Goal: Transaction & Acquisition: Obtain resource

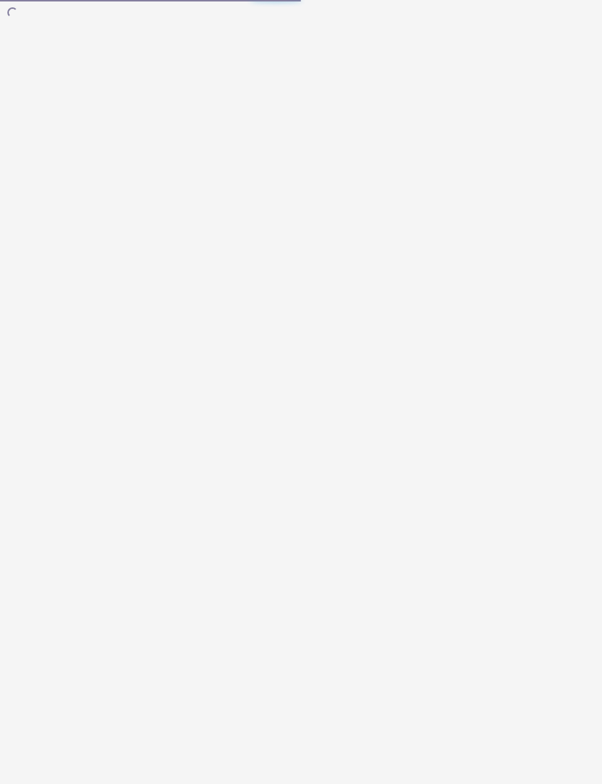
scroll to position [1, 0]
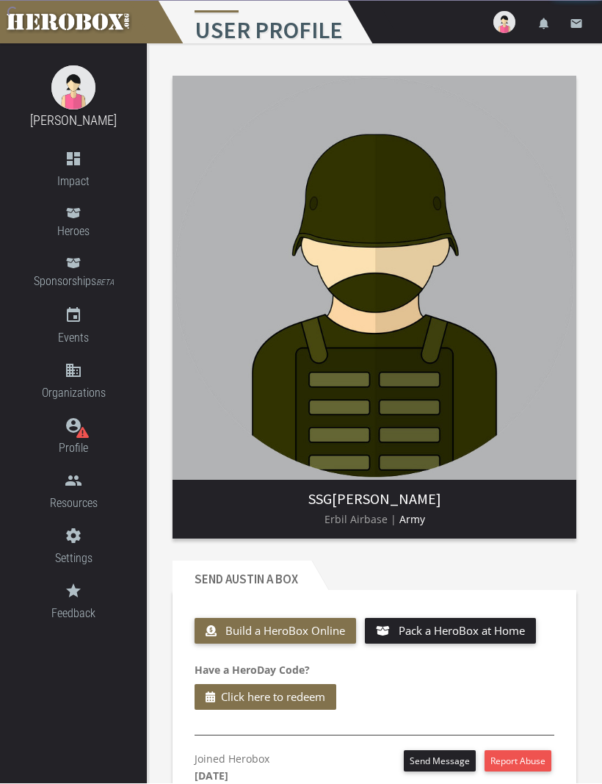
scroll to position [1, 0]
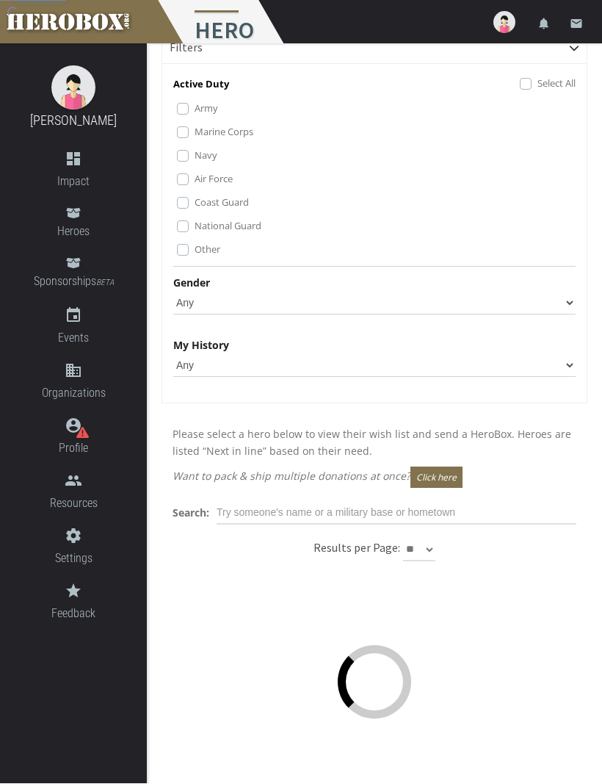
scroll to position [35, 0]
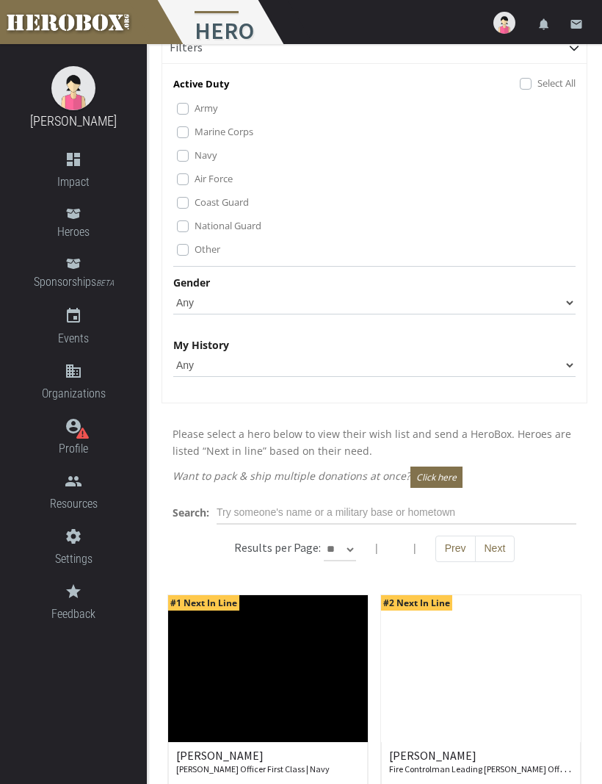
click at [195, 249] on label "Other" at bounding box center [208, 249] width 26 height 16
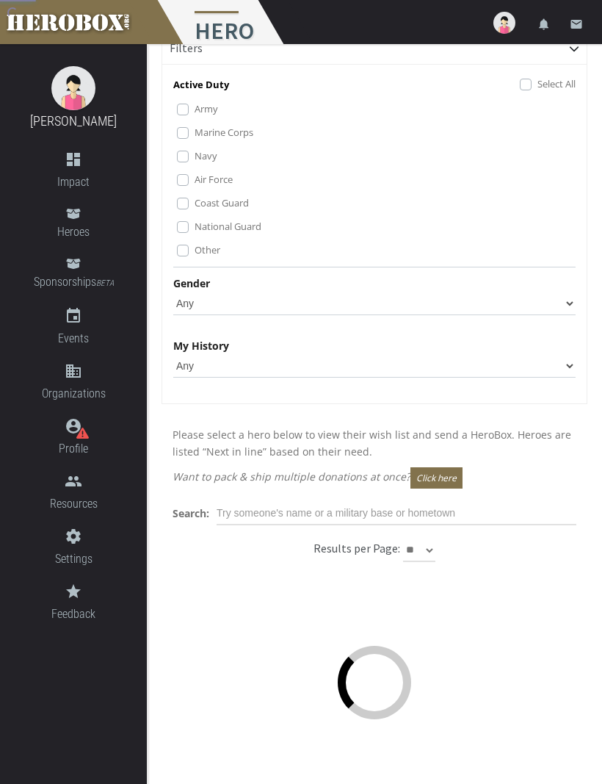
click at [195, 230] on label "National Guard" at bounding box center [228, 226] width 67 height 16
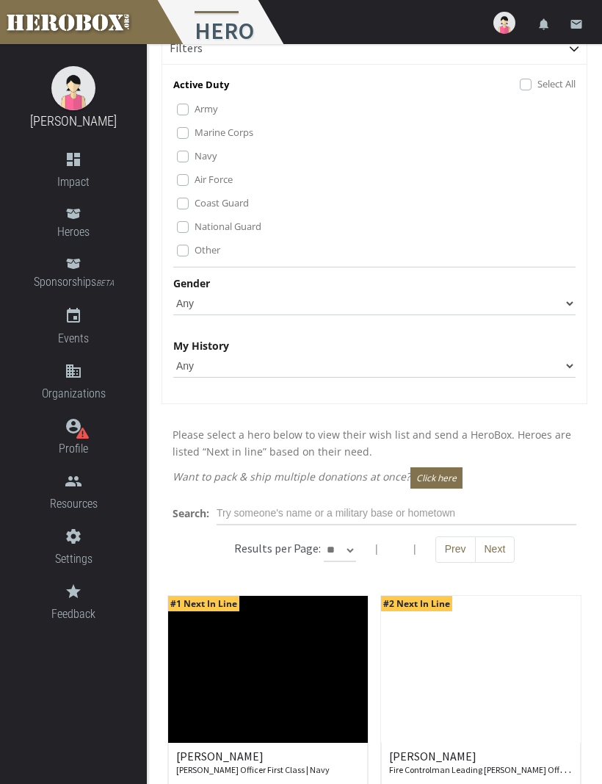
click at [195, 138] on label "Marine Corps" at bounding box center [224, 132] width 59 height 16
click at [347, 549] on select "** ** **" at bounding box center [340, 550] width 32 height 24
select select "*********"
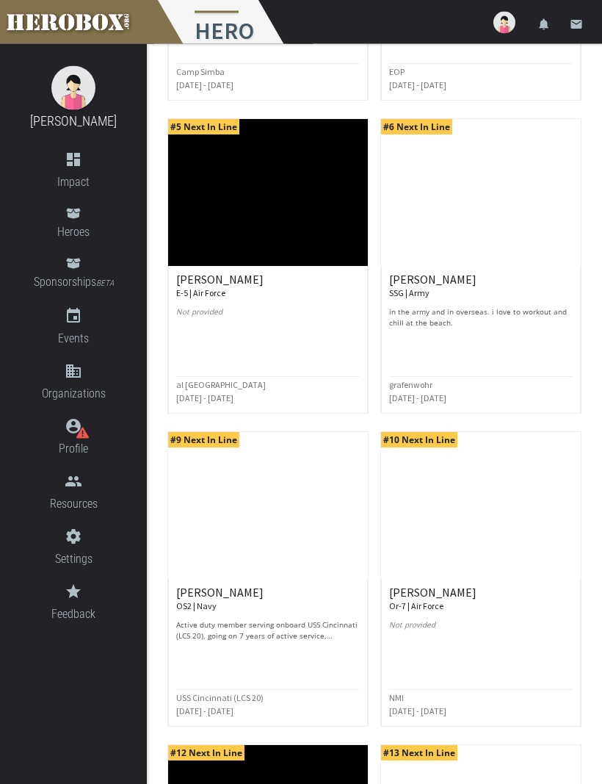
scroll to position [1139, 0]
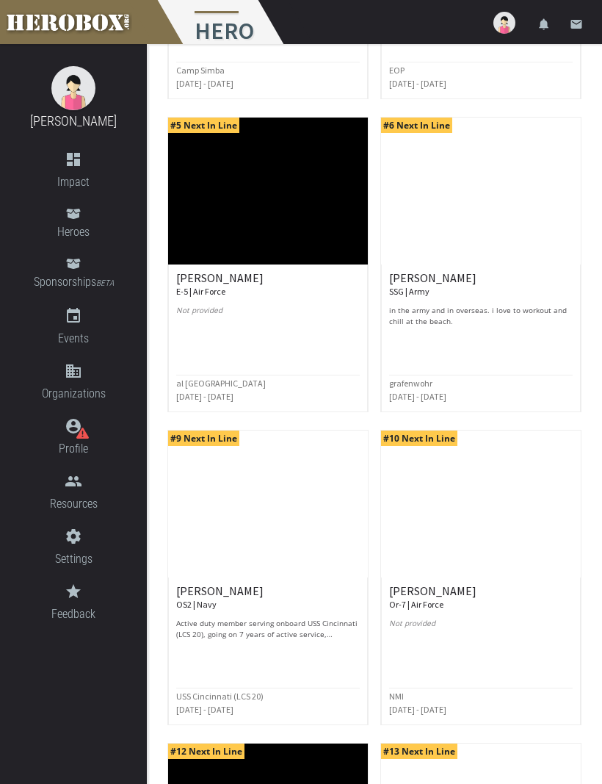
click at [214, 286] on small "E-5 | Air Force" at bounding box center [200, 291] width 49 height 11
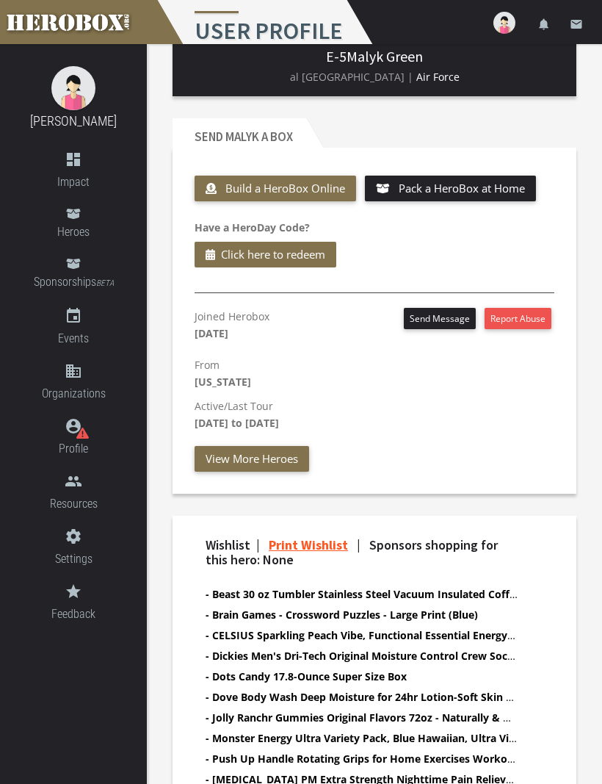
scroll to position [441, 0]
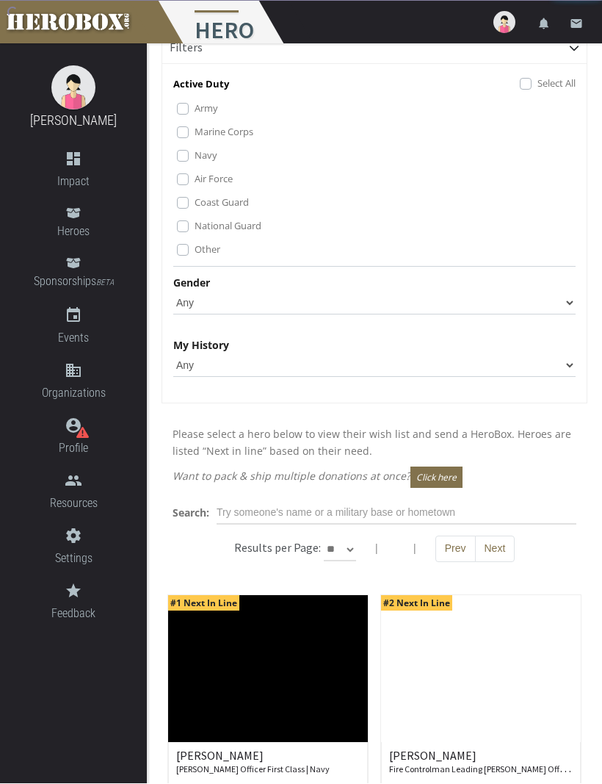
scroll to position [35, 0]
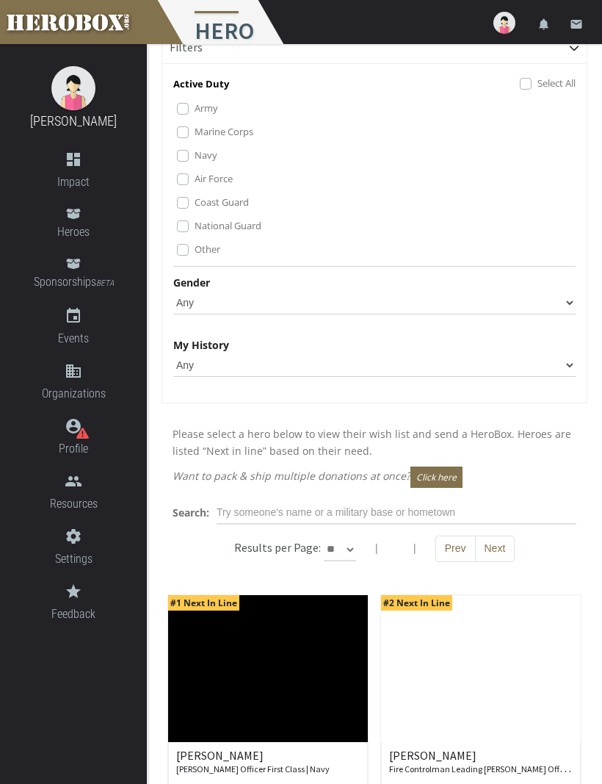
click at [195, 254] on label "Other" at bounding box center [208, 249] width 26 height 16
click at [195, 228] on label "National Guard" at bounding box center [228, 225] width 67 height 16
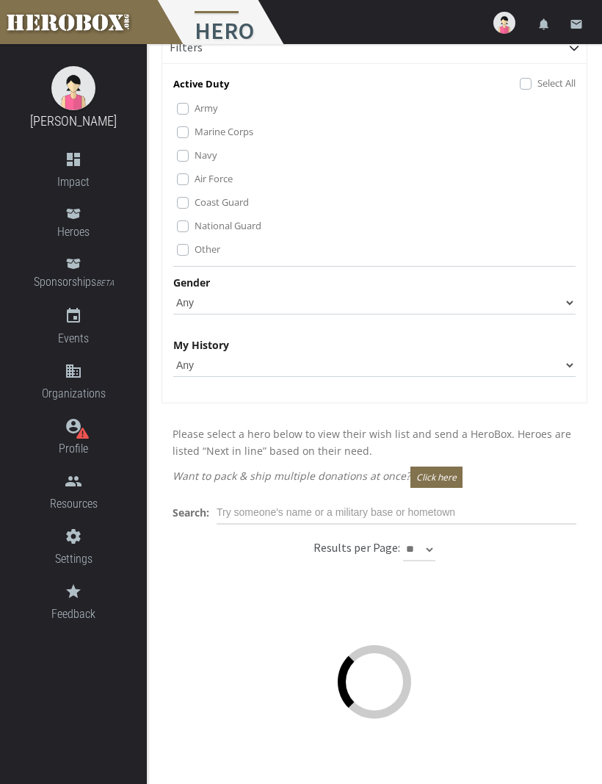
scroll to position [35, 0]
click at [195, 203] on label "Coast Guard" at bounding box center [222, 203] width 54 height 16
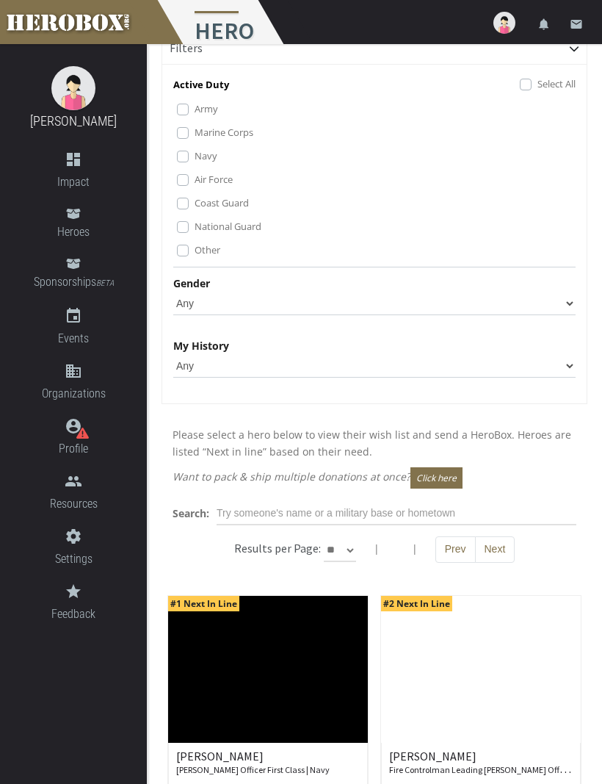
click at [192, 201] on div "Coast Guard" at bounding box center [376, 204] width 399 height 18
click at [195, 204] on label "Coast Guard" at bounding box center [222, 203] width 54 height 16
click at [195, 132] on label "Marine Corps" at bounding box center [224, 132] width 59 height 16
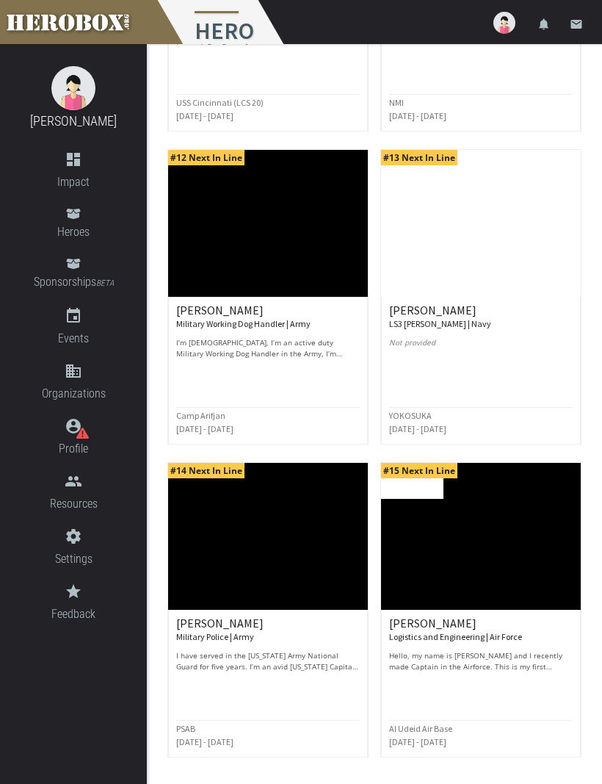
scroll to position [1746, 0]
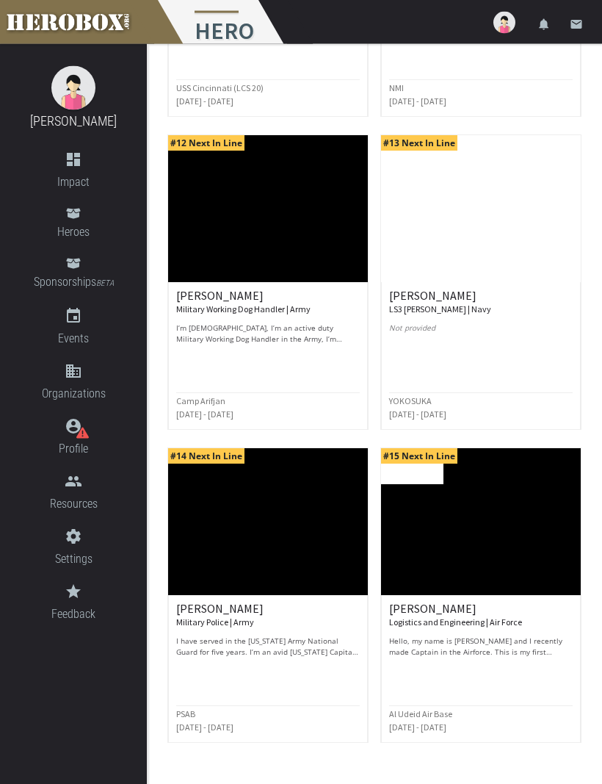
click at [265, 333] on p "I’m [DEMOGRAPHIC_DATA], I’m an active duty Military Working Dog Handler in the …" at bounding box center [268, 334] width 184 height 22
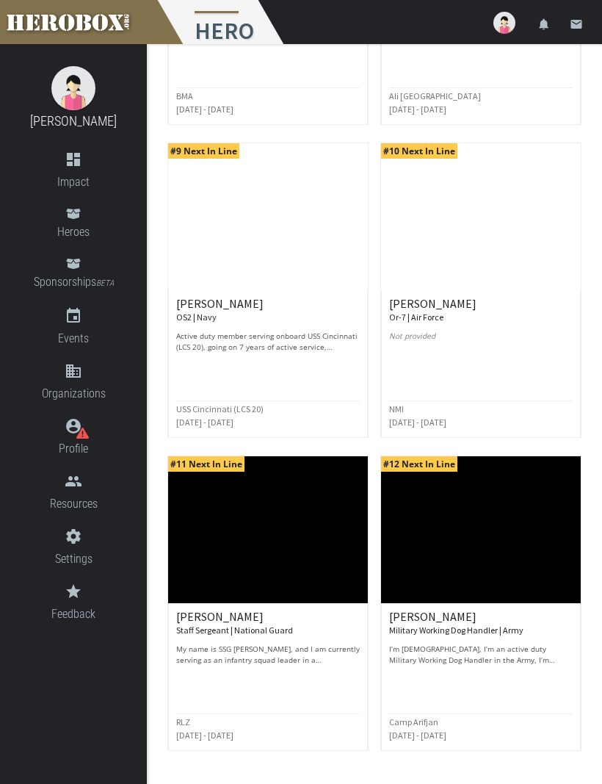
scroll to position [1746, 0]
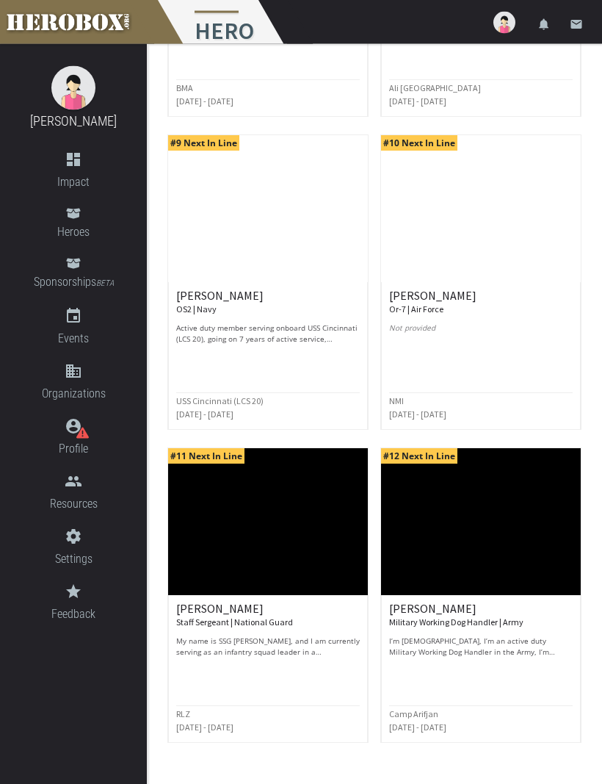
click at [298, 646] on p "My name is SSG [PERSON_NAME], and I am currently serving as an infantry squad l…" at bounding box center [268, 647] width 184 height 22
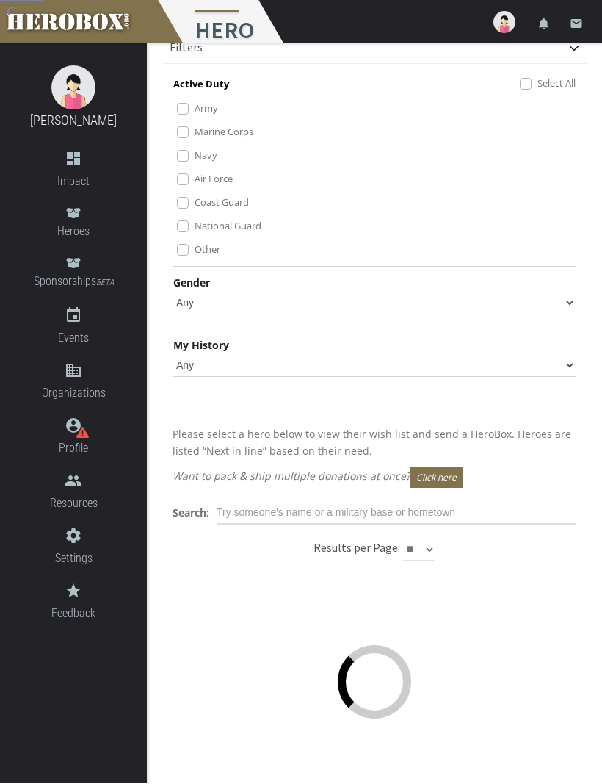
scroll to position [35, 0]
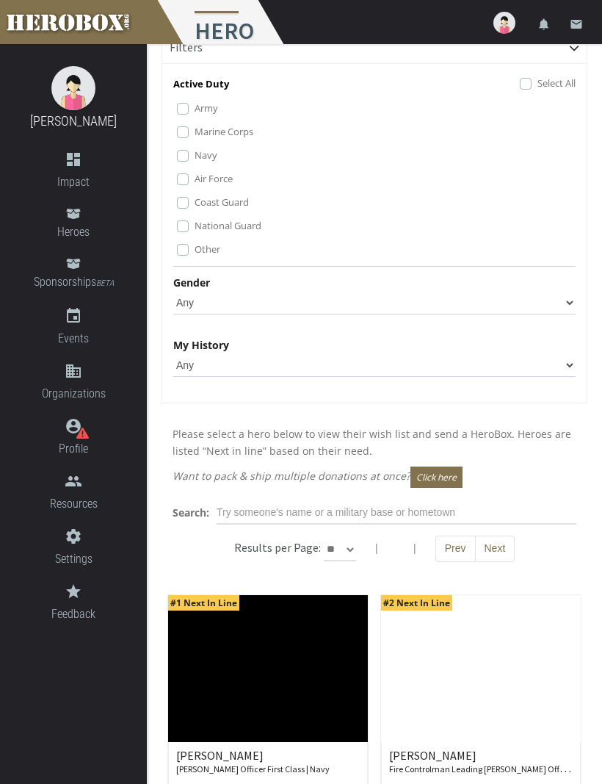
click at [569, 298] on select "Any [DEMOGRAPHIC_DATA] [DEMOGRAPHIC_DATA]" at bounding box center [374, 303] width 403 height 24
select select "[DEMOGRAPHIC_DATA]"
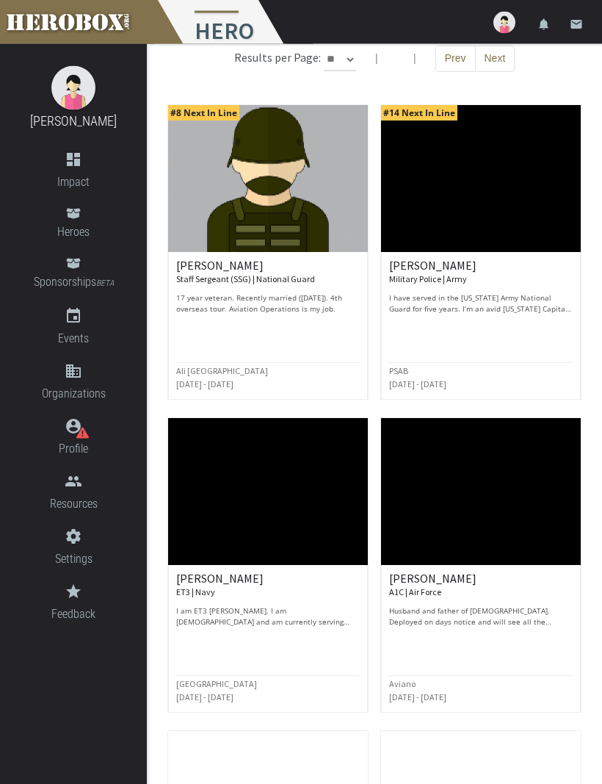
scroll to position [525, 0]
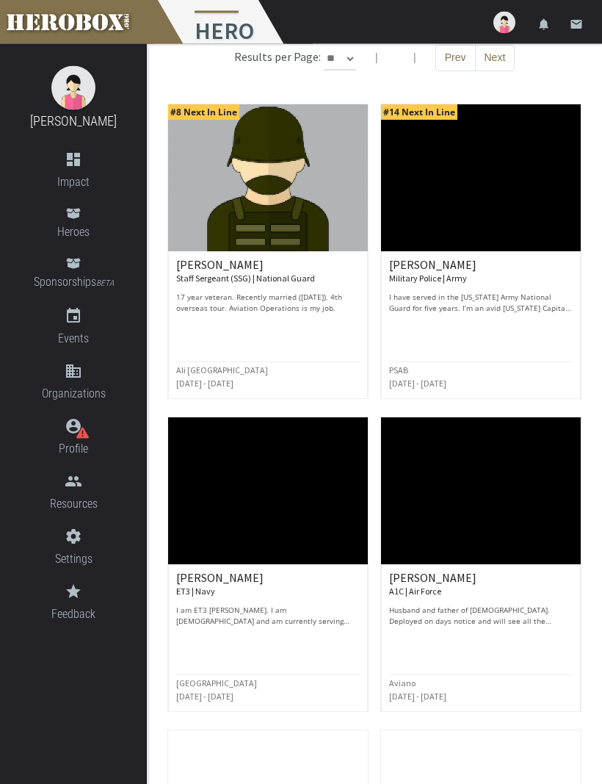
click at [304, 304] on p "17 year veteran. Recently married ([DATE]). 4th overseas tour. Aviation Operati…" at bounding box center [268, 303] width 184 height 22
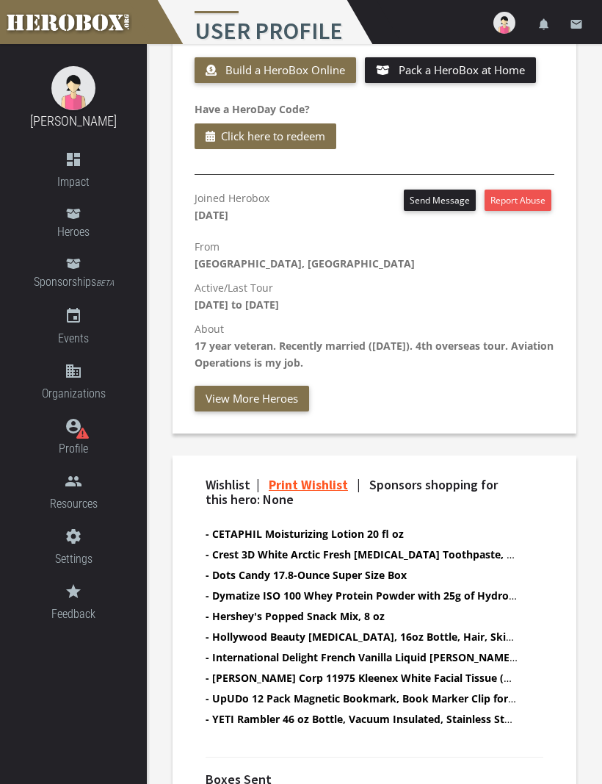
scroll to position [571, 0]
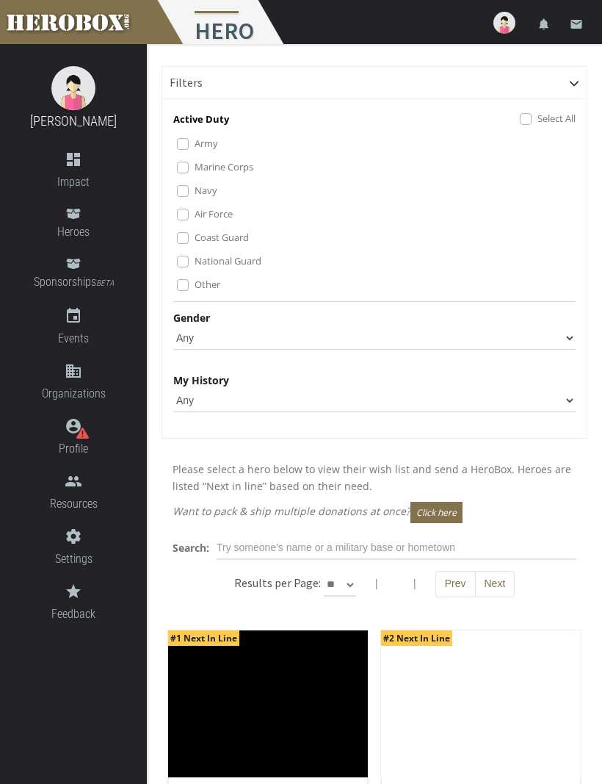
click at [564, 328] on select "Any [DEMOGRAPHIC_DATA] [DEMOGRAPHIC_DATA]" at bounding box center [374, 338] width 403 height 24
select select "[DEMOGRAPHIC_DATA]"
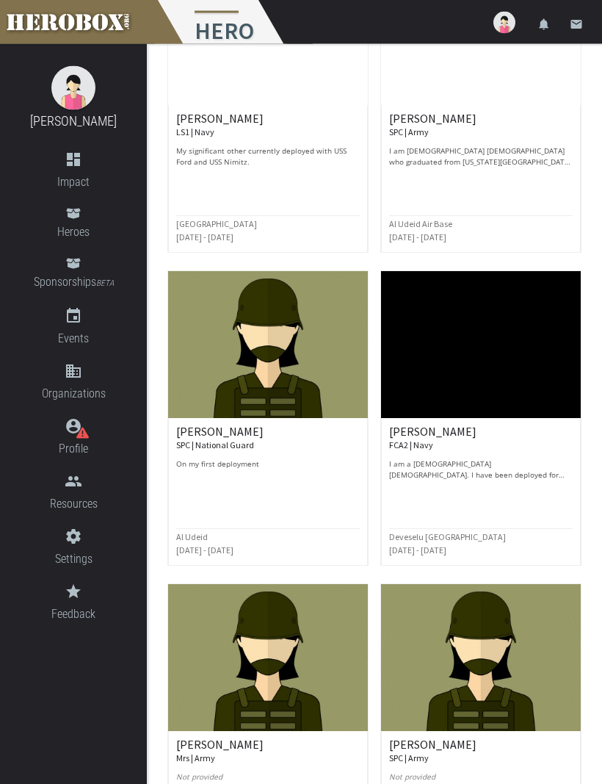
scroll to position [1249, 0]
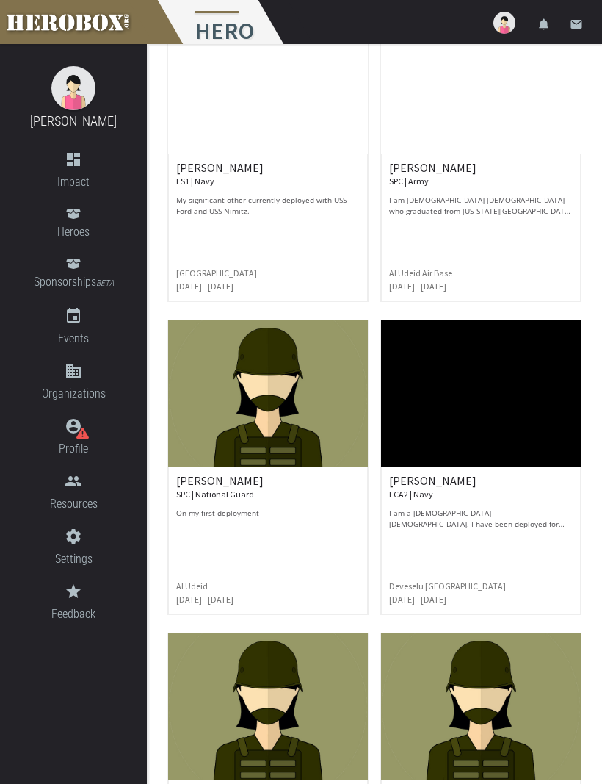
click at [523, 192] on div "[PERSON_NAME] SPC | Army I am [DEMOGRAPHIC_DATA] [DEMOGRAPHIC_DATA] who graduat…" at bounding box center [481, 189] width 184 height 55
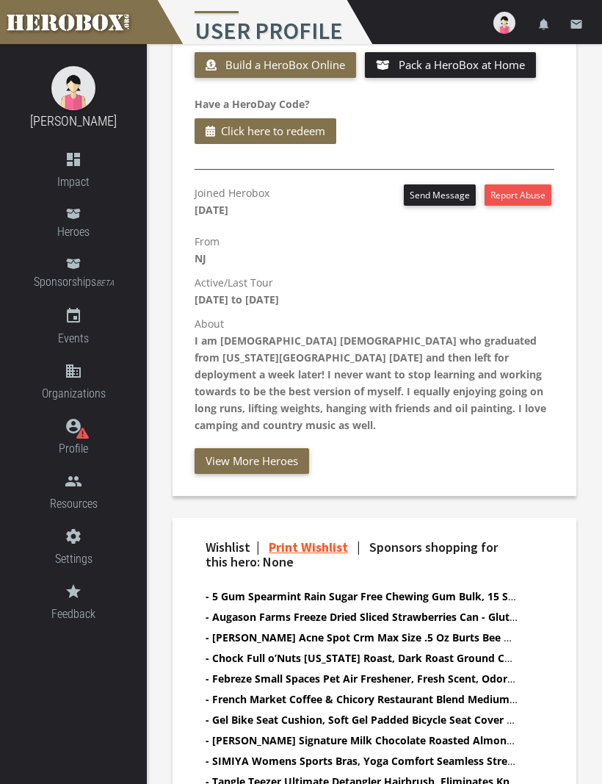
scroll to position [621, 0]
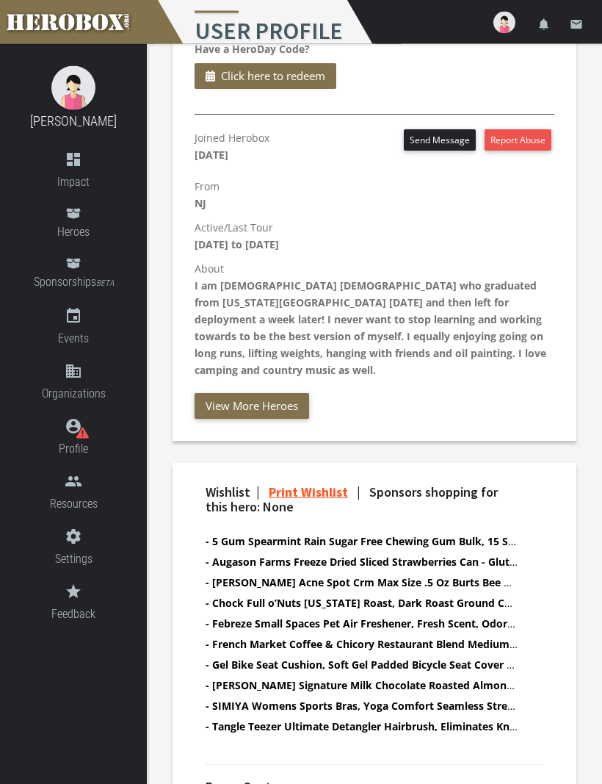
click at [324, 484] on link "Print Wishlist" at bounding box center [308, 492] width 79 height 17
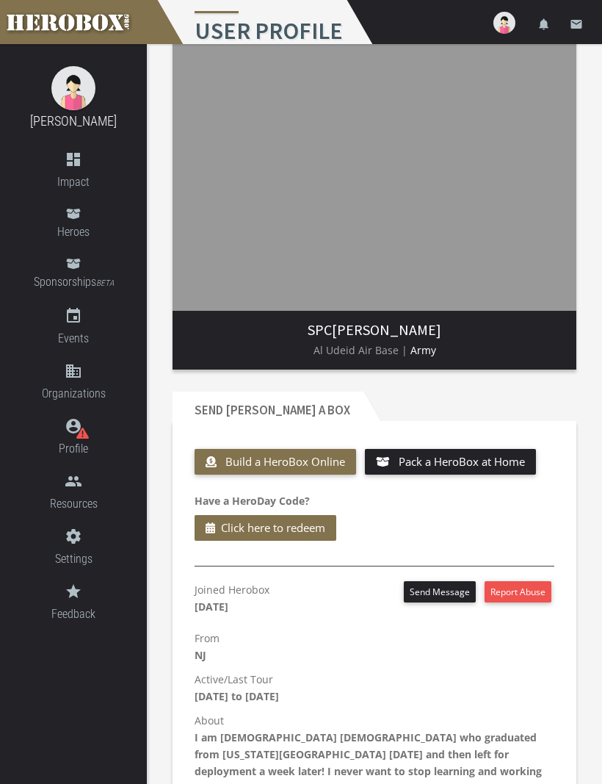
scroll to position [0, 0]
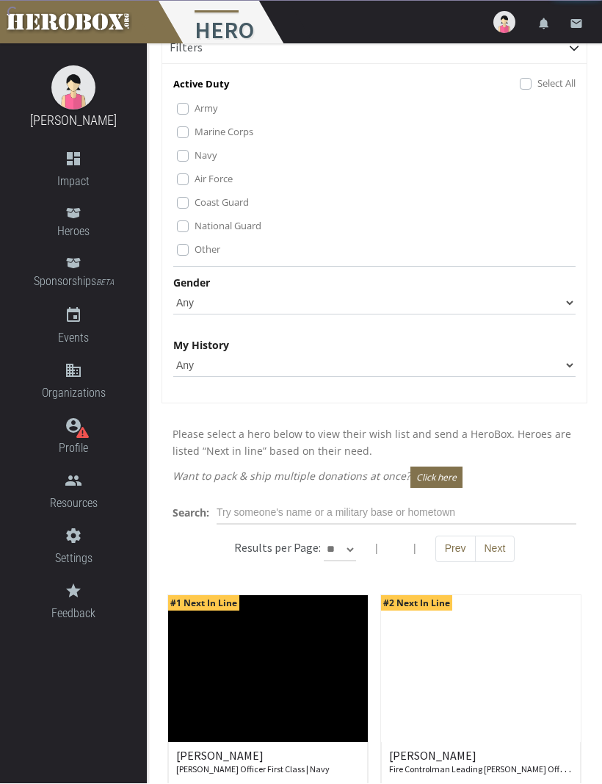
scroll to position [35, 0]
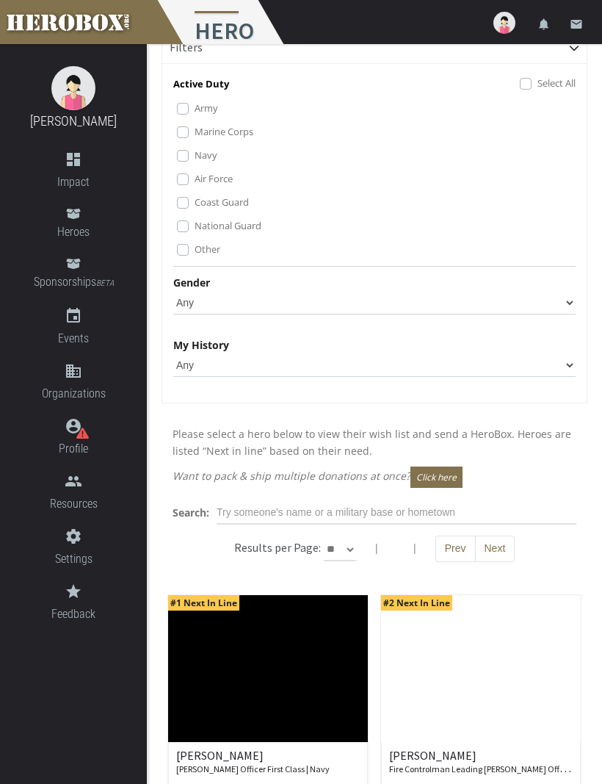
click at [572, 295] on select "Any [DEMOGRAPHIC_DATA] [DEMOGRAPHIC_DATA]" at bounding box center [374, 303] width 403 height 24
select select "[DEMOGRAPHIC_DATA]"
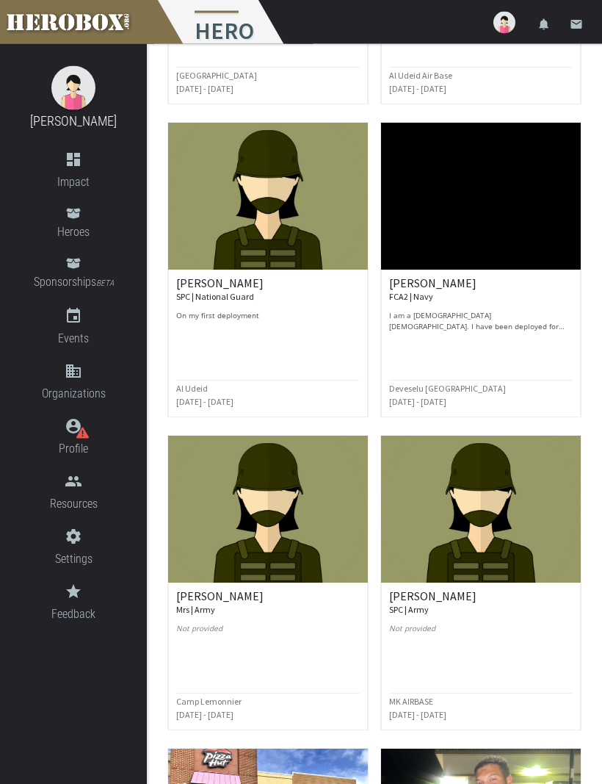
scroll to position [1449, 0]
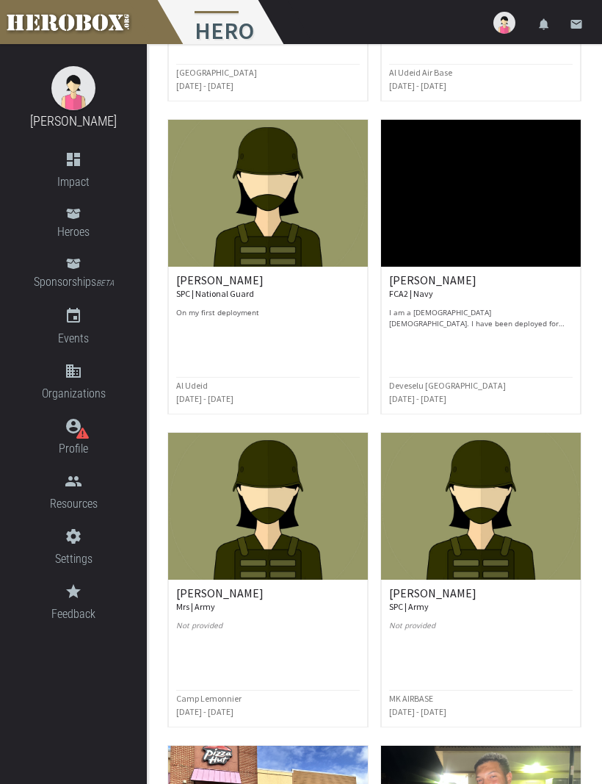
click at [220, 288] on small "SPC | National Guard" at bounding box center [215, 293] width 78 height 11
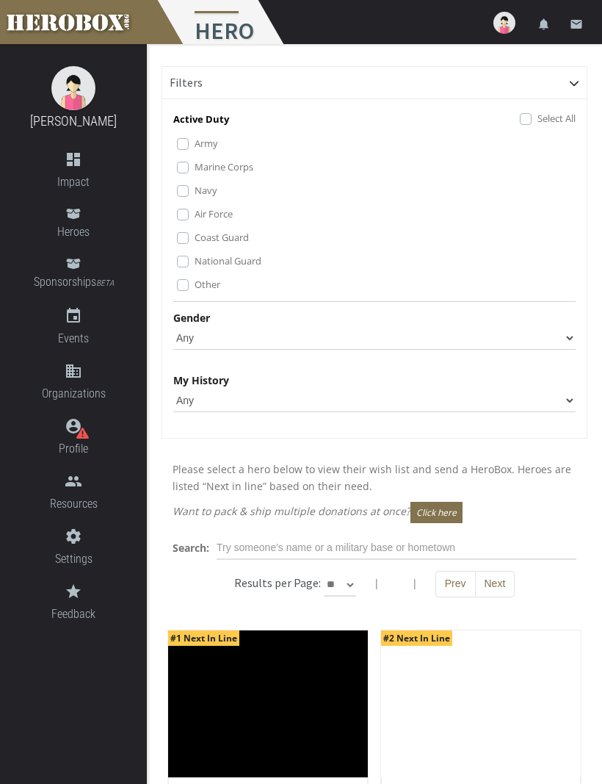
click at [566, 336] on select "Any [DEMOGRAPHIC_DATA] [DEMOGRAPHIC_DATA]" at bounding box center [374, 338] width 403 height 24
select select "[DEMOGRAPHIC_DATA]"
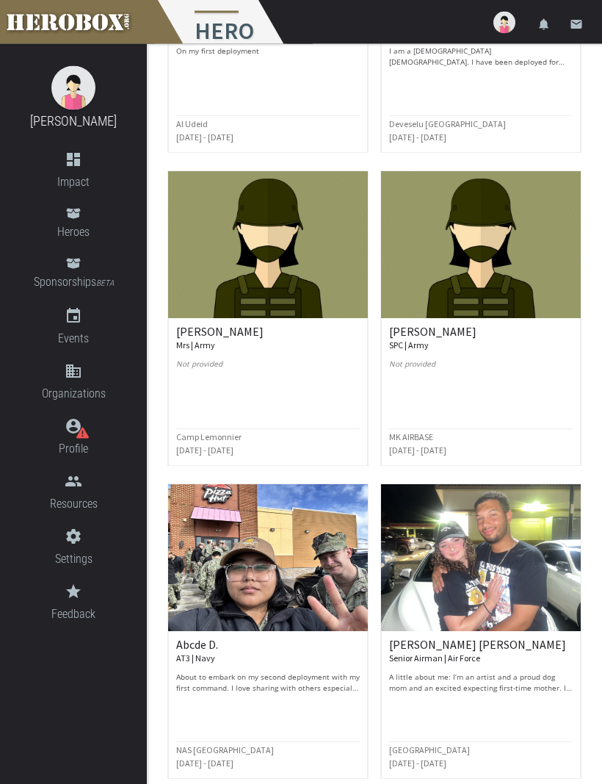
scroll to position [1746, 0]
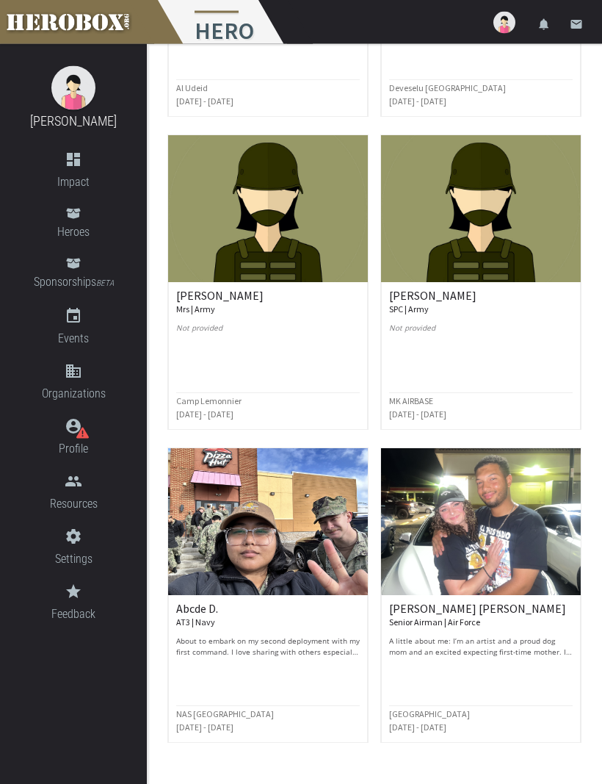
click at [212, 297] on h6 "[PERSON_NAME] Mrs | Army" at bounding box center [268, 303] width 184 height 26
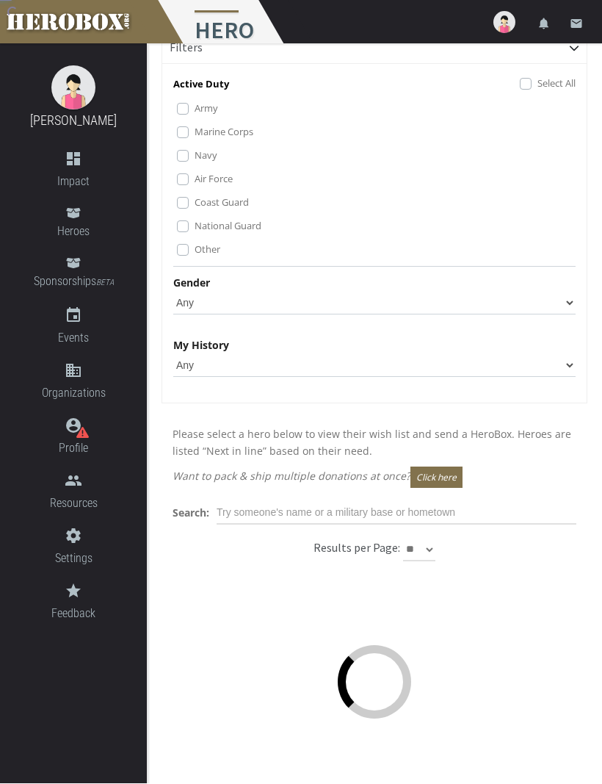
scroll to position [35, 0]
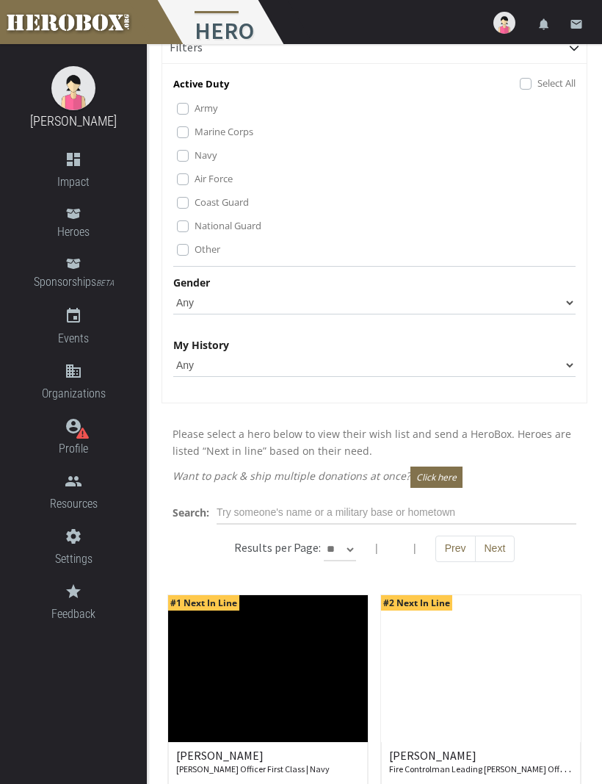
click at [570, 313] on select "Any [DEMOGRAPHIC_DATA] [DEMOGRAPHIC_DATA]" at bounding box center [374, 303] width 403 height 24
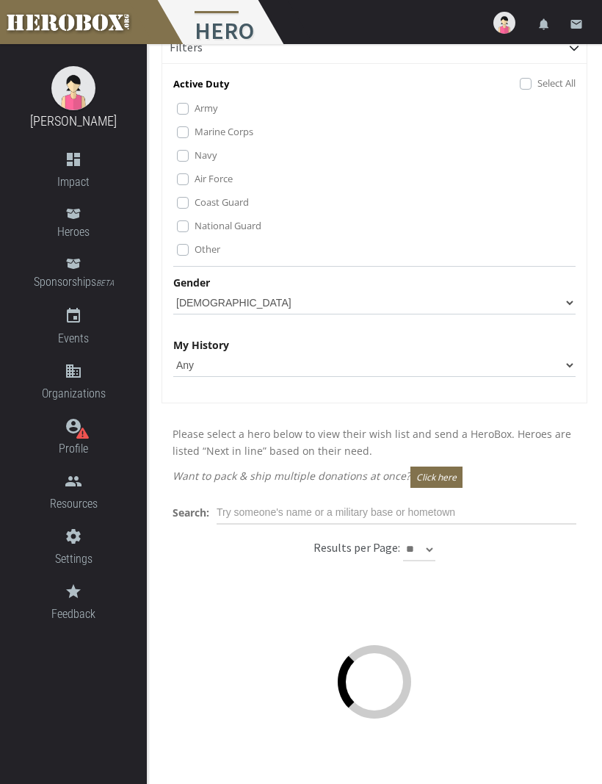
scroll to position [35, 0]
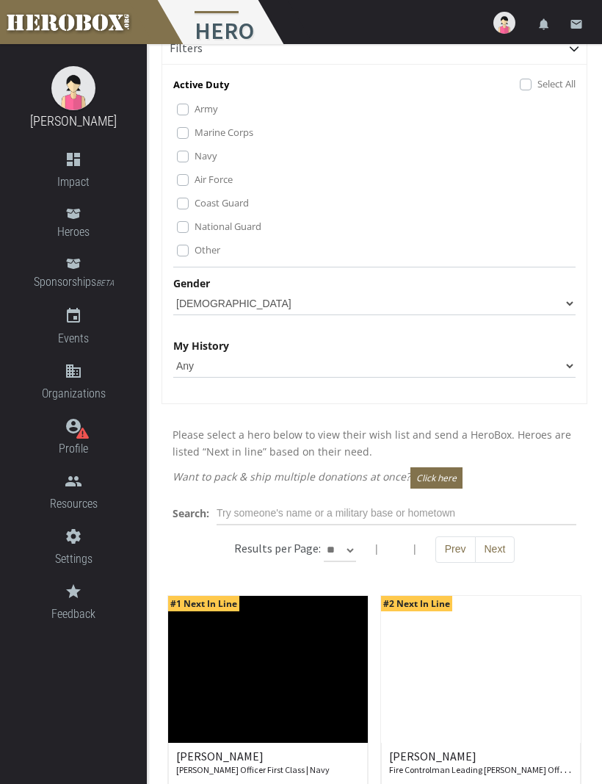
click at [564, 306] on select "Any [DEMOGRAPHIC_DATA] [DEMOGRAPHIC_DATA]" at bounding box center [374, 304] width 403 height 24
select select "[DEMOGRAPHIC_DATA]"
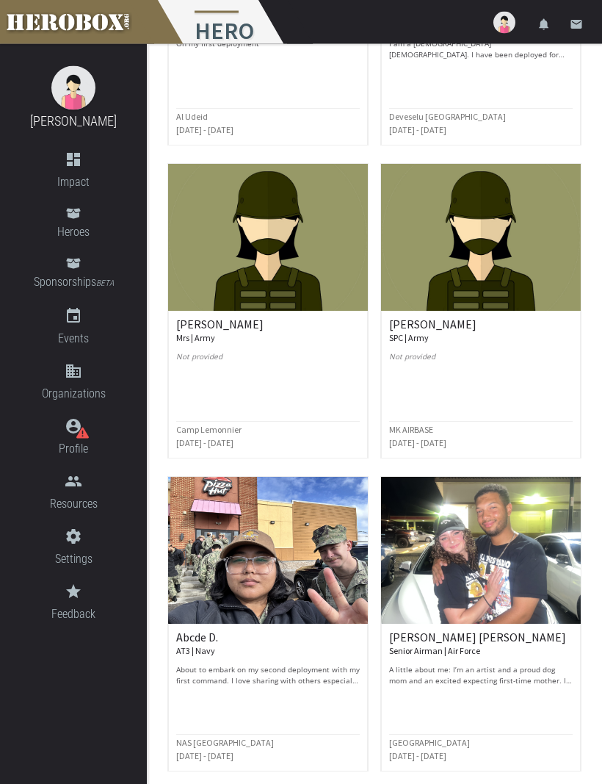
scroll to position [1722, 0]
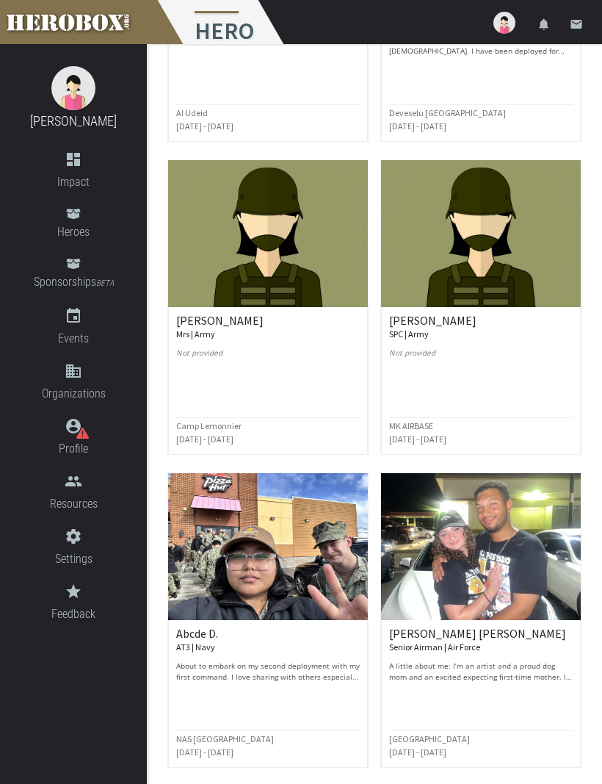
click at [422, 320] on h6 "[PERSON_NAME] SPC | Army" at bounding box center [481, 327] width 184 height 26
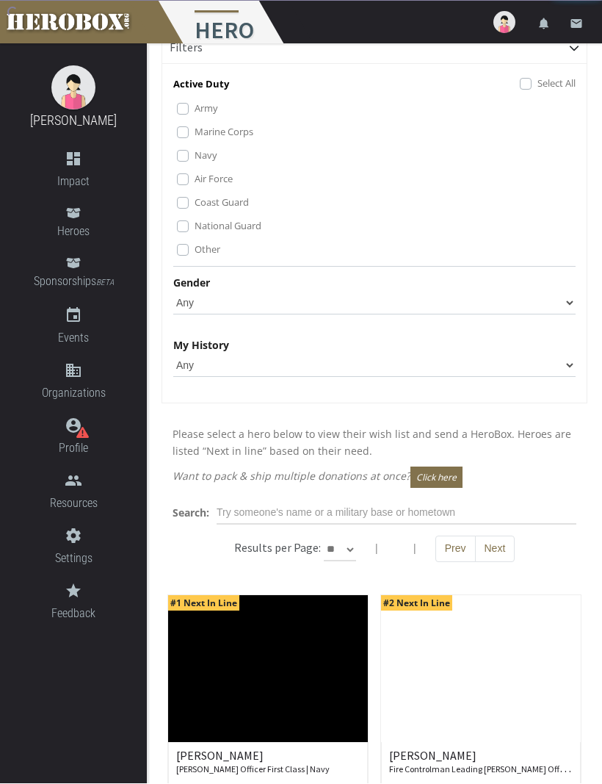
scroll to position [35, 0]
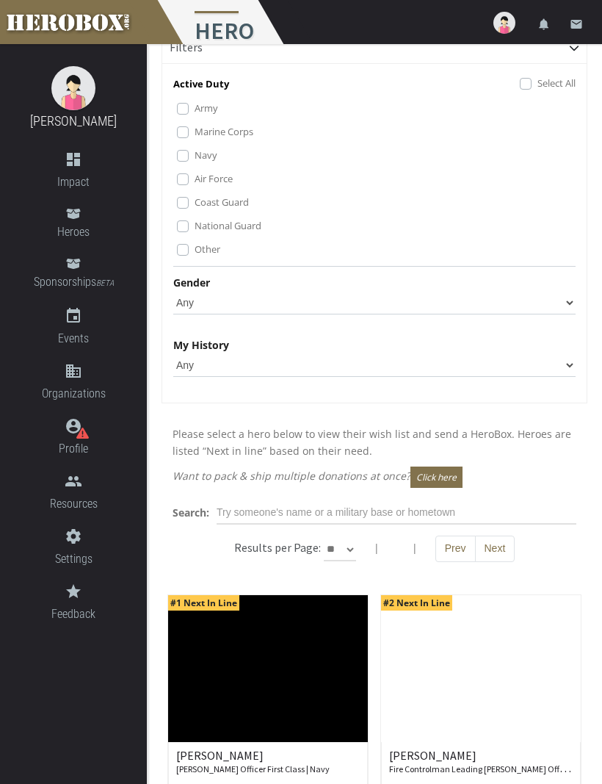
click at [566, 299] on select "Any [DEMOGRAPHIC_DATA] [DEMOGRAPHIC_DATA]" at bounding box center [374, 303] width 403 height 24
select select "[DEMOGRAPHIC_DATA]"
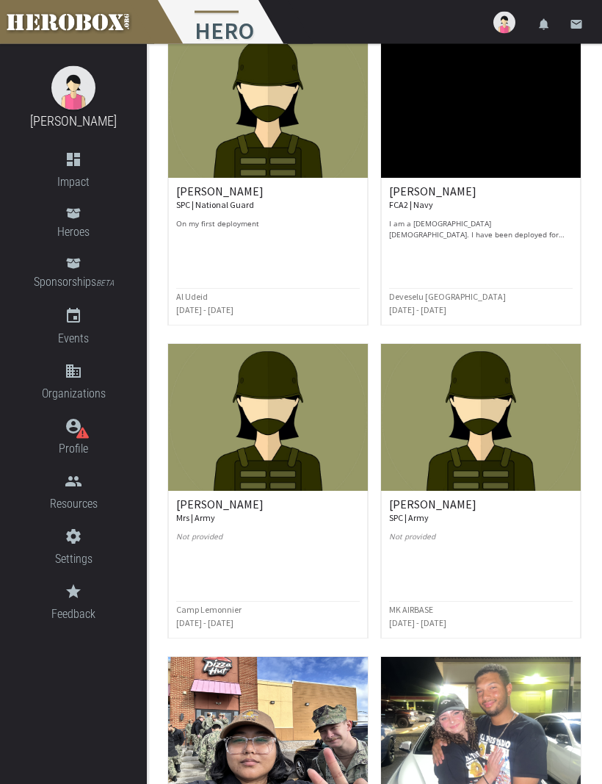
scroll to position [1538, 0]
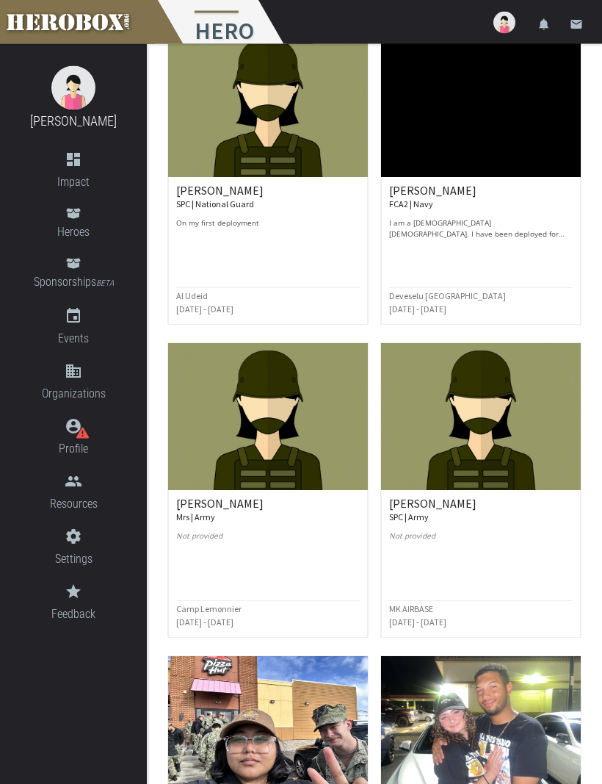
click at [418, 194] on h6 "[PERSON_NAME] FCA2 | Navy" at bounding box center [481, 198] width 184 height 26
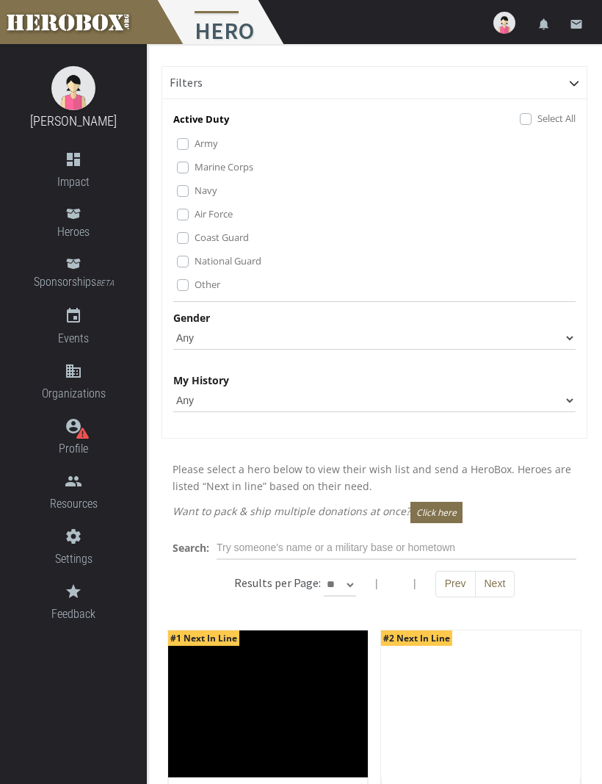
click at [570, 333] on select "Any [DEMOGRAPHIC_DATA] [DEMOGRAPHIC_DATA]" at bounding box center [374, 338] width 403 height 24
select select "[DEMOGRAPHIC_DATA]"
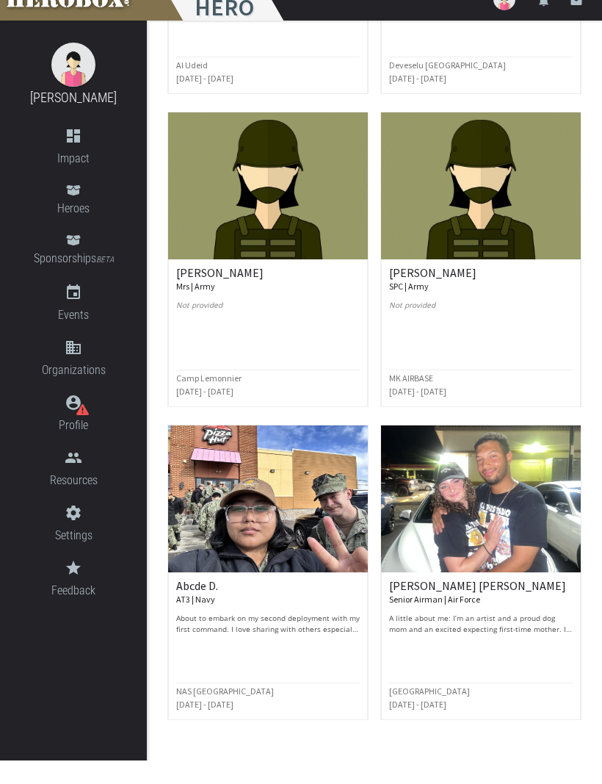
scroll to position [1746, 0]
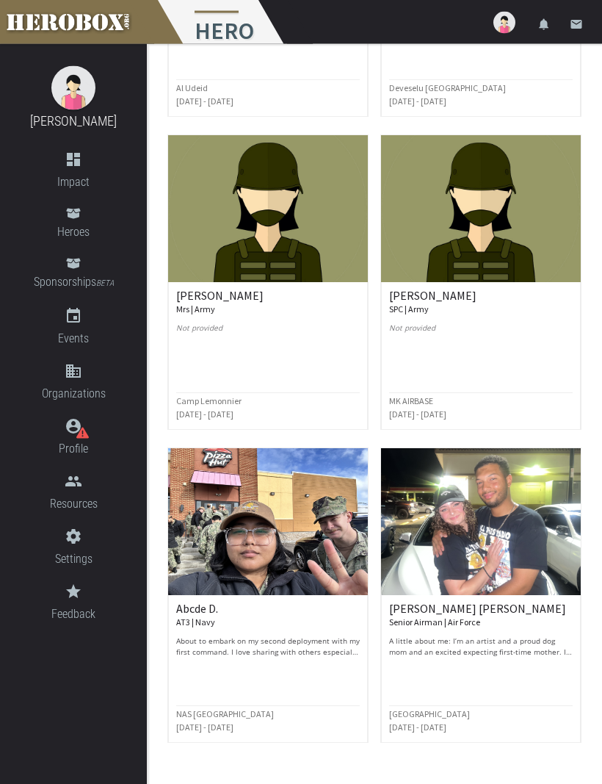
click at [278, 531] on img at bounding box center [268, 522] width 200 height 147
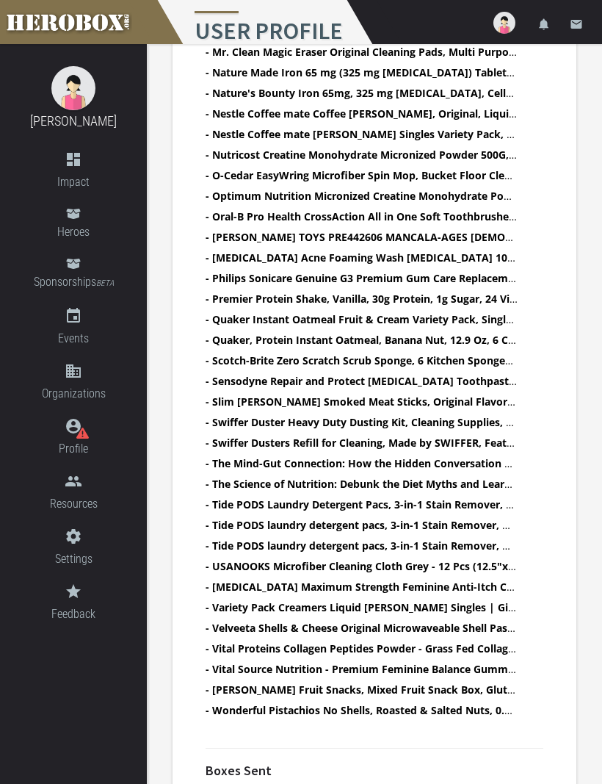
scroll to position [2247, 0]
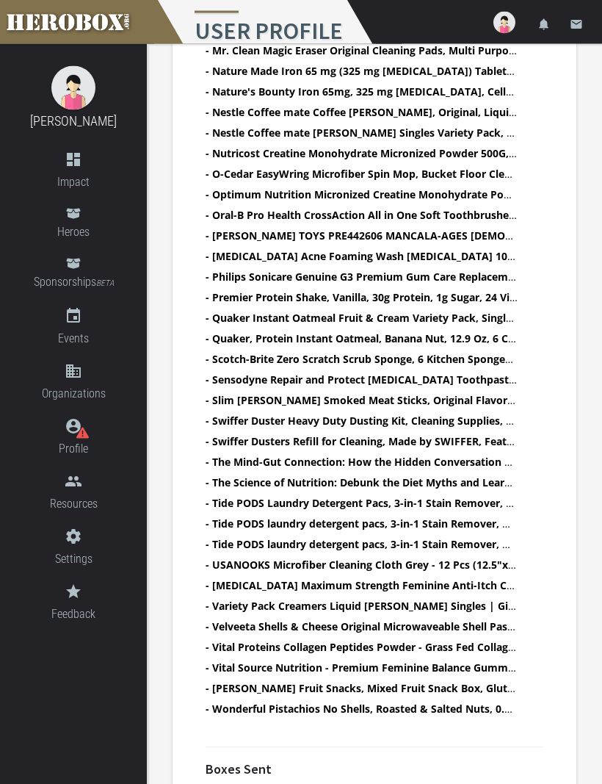
click at [17, 112] on h3 "[PERSON_NAME]" at bounding box center [73, 121] width 125 height 22
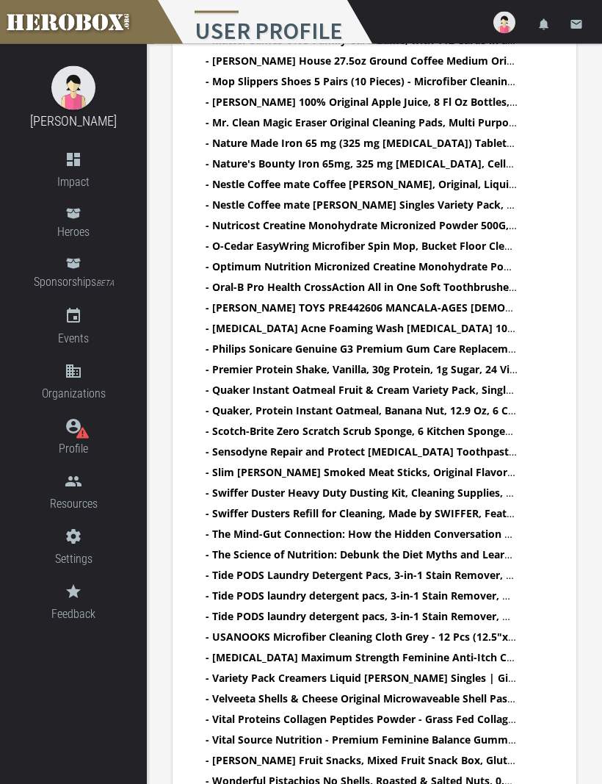
scroll to position [2176, 0]
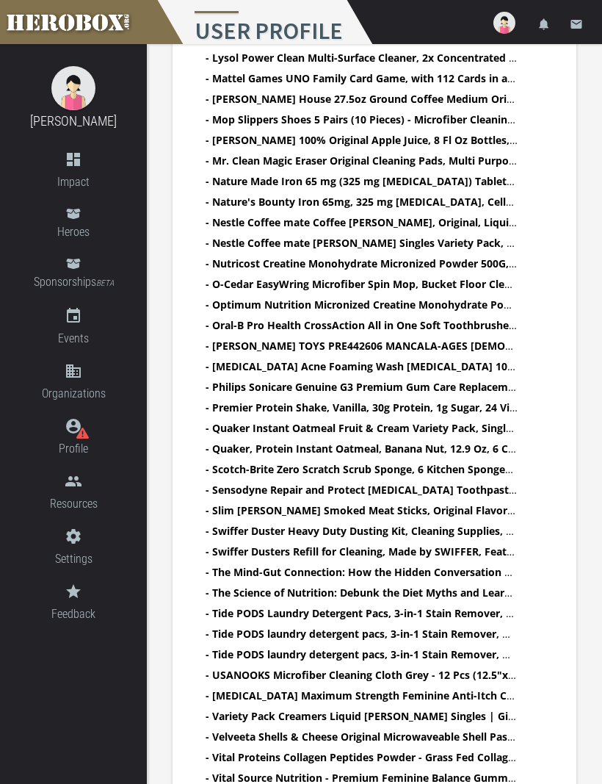
scroll to position [2137, 0]
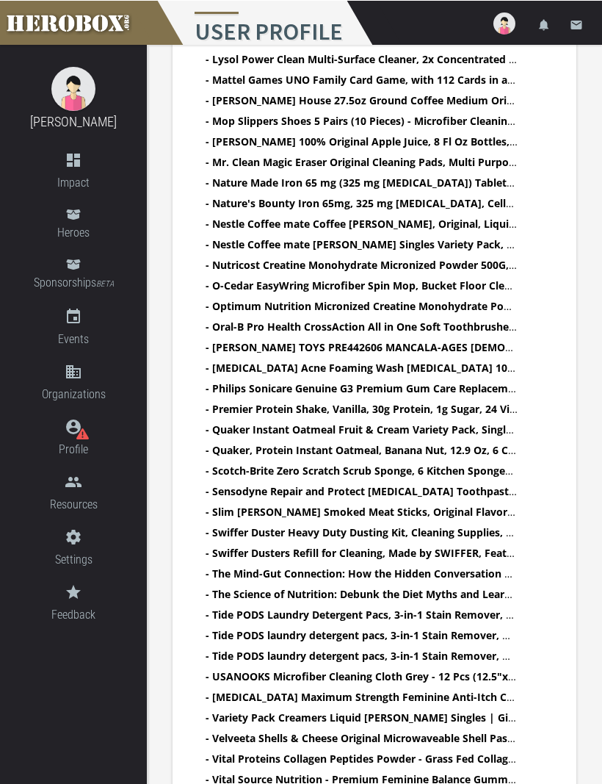
click at [44, 700] on div "[PERSON_NAME] dashboard Impact Heroes Sponsorships BETA event Events domain Org…" at bounding box center [73, 414] width 147 height 740
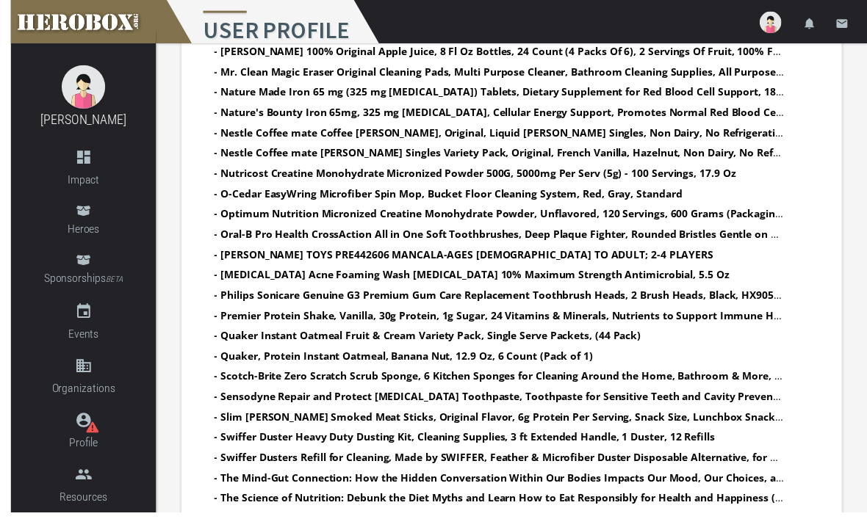
scroll to position [1812, 0]
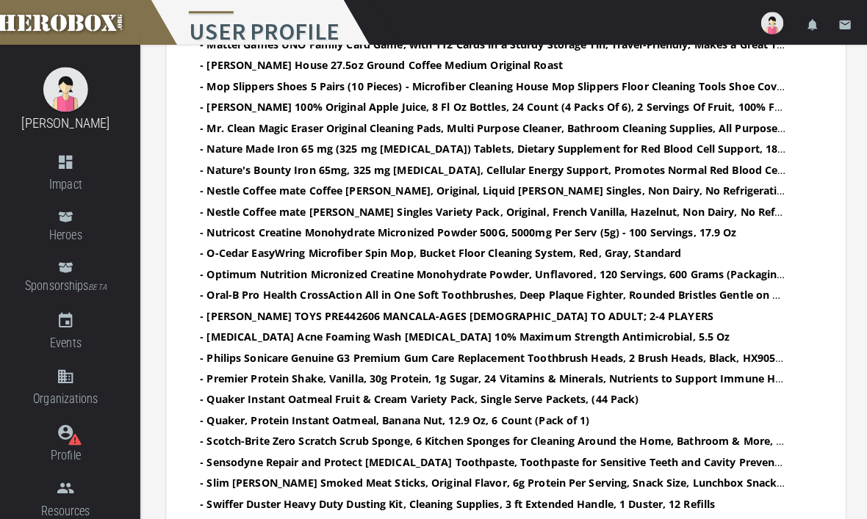
scroll to position [1756, 0]
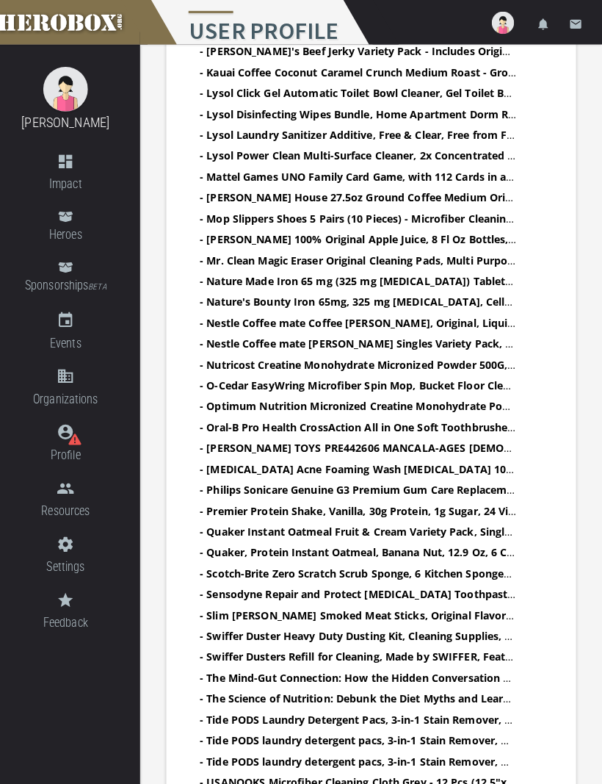
scroll to position [2041, 0]
